Goal: Check status: Check status

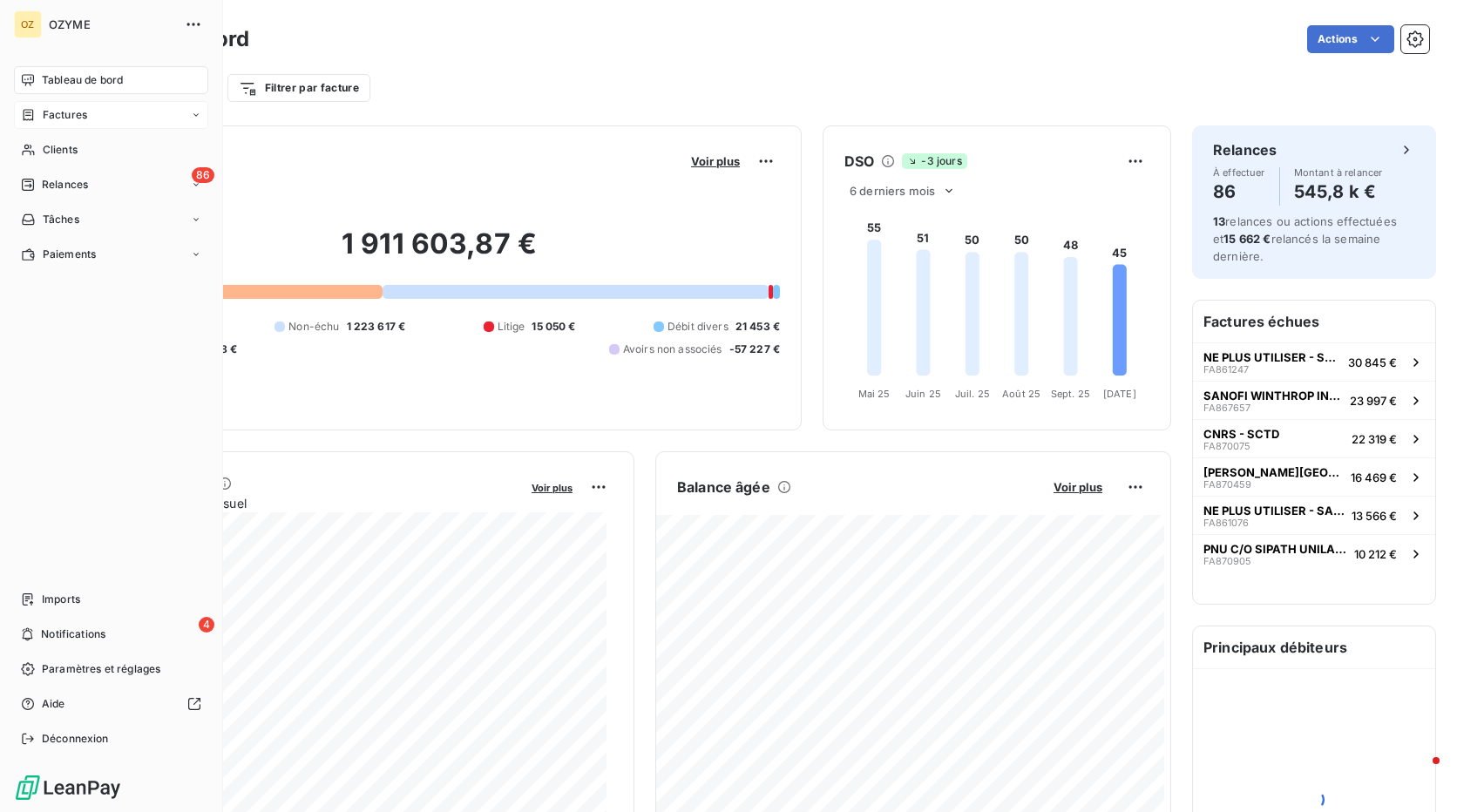
click at [46, 121] on span "Factures" at bounding box center [65, 115] width 45 height 15
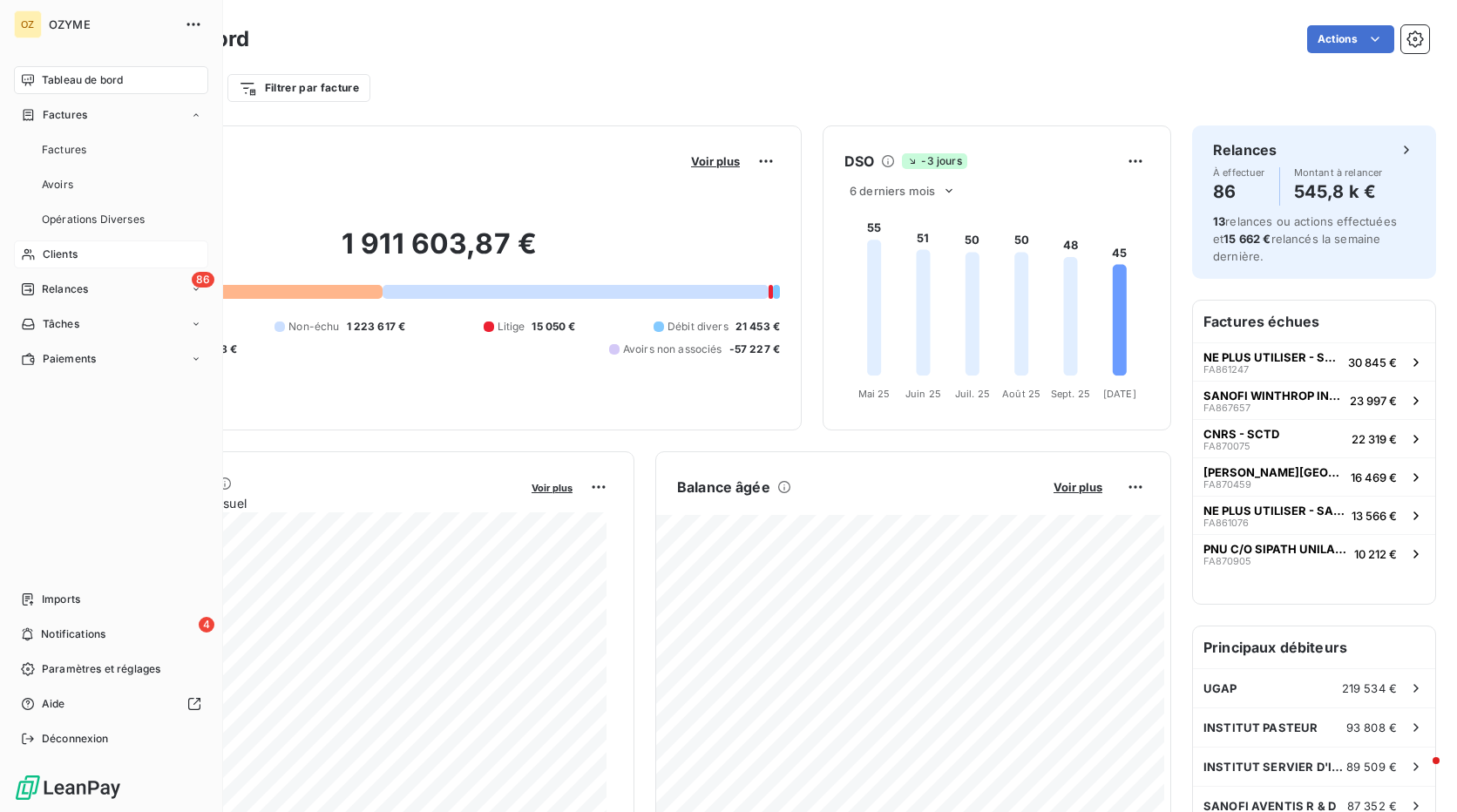
click at [61, 252] on span "Clients" at bounding box center [60, 254] width 35 height 15
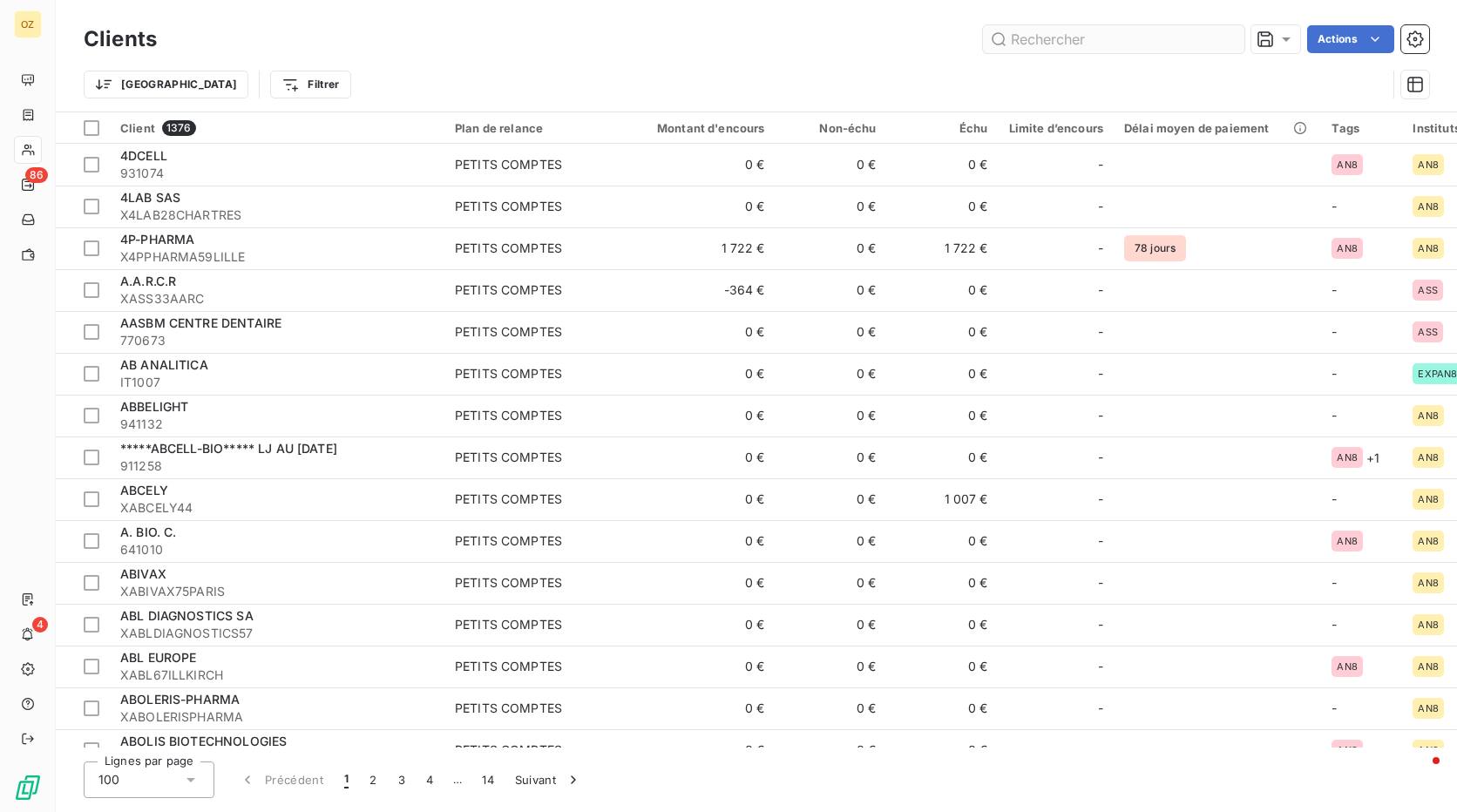
click at [1056, 33] on input "text" at bounding box center [1114, 39] width 262 height 28
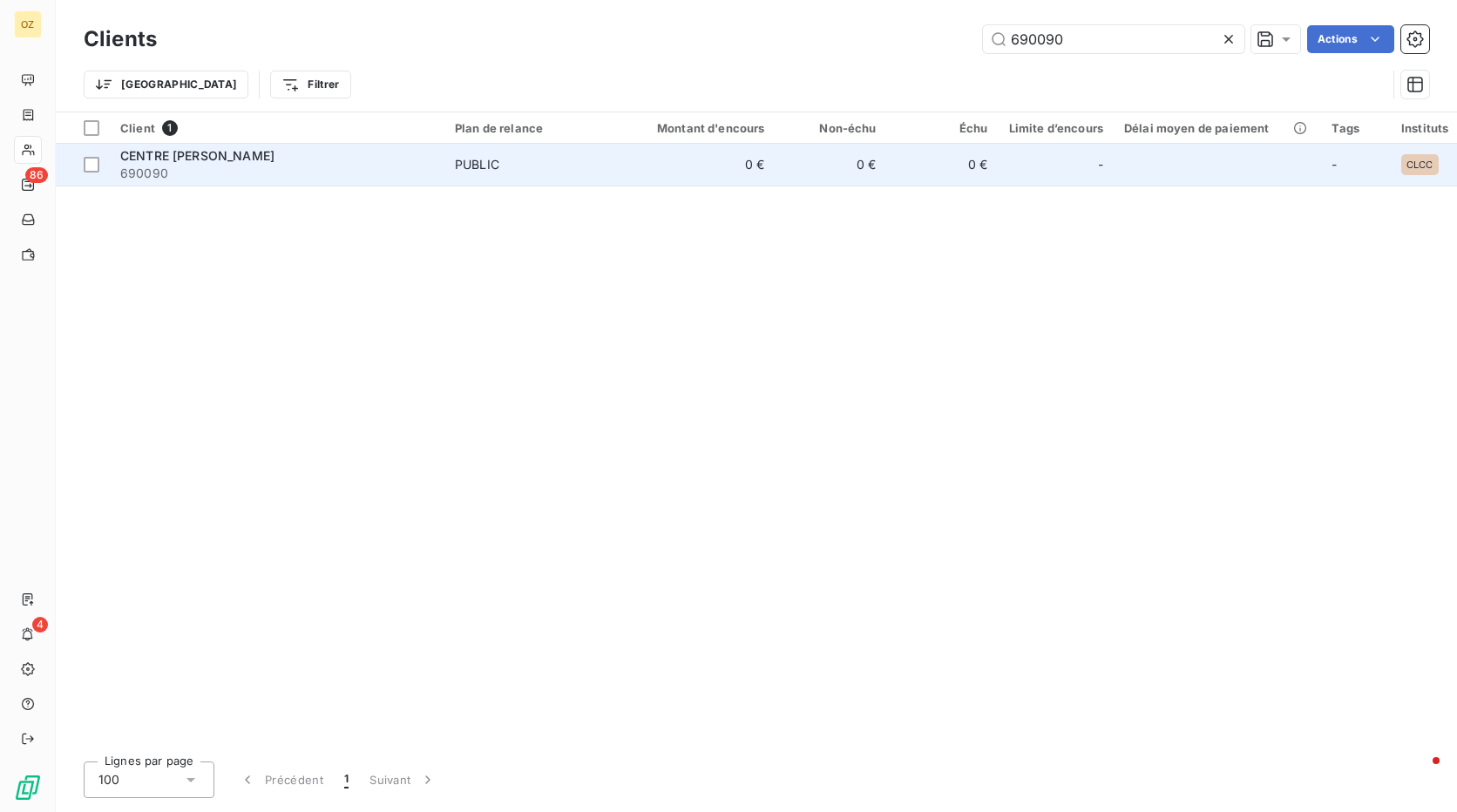
type input "690090"
click at [631, 171] on td "0 €" at bounding box center [700, 164] width 150 height 42
